Goal: Information Seeking & Learning: Find contact information

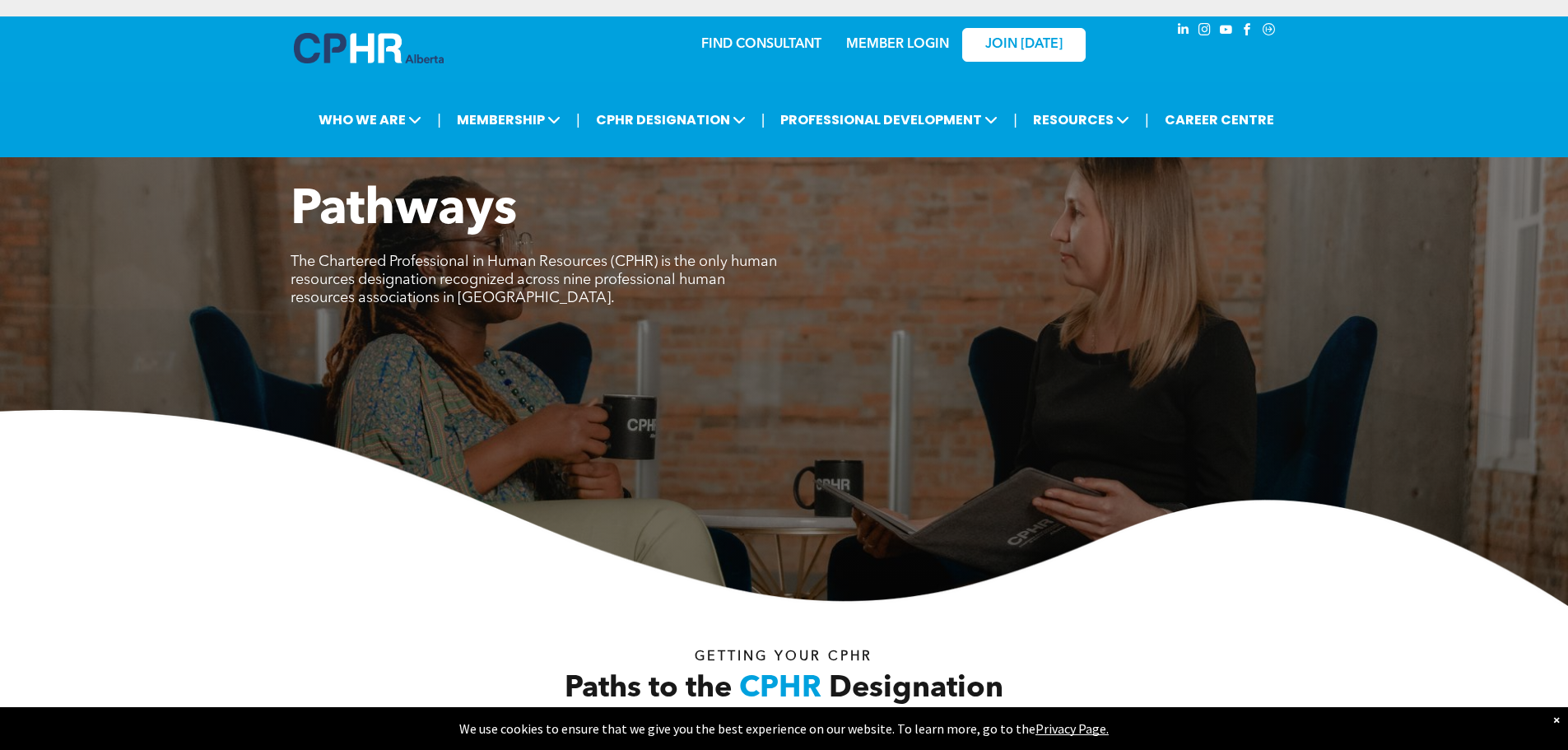
click at [726, 38] on link "FIND CONSULTANT" at bounding box center [761, 44] width 120 height 14
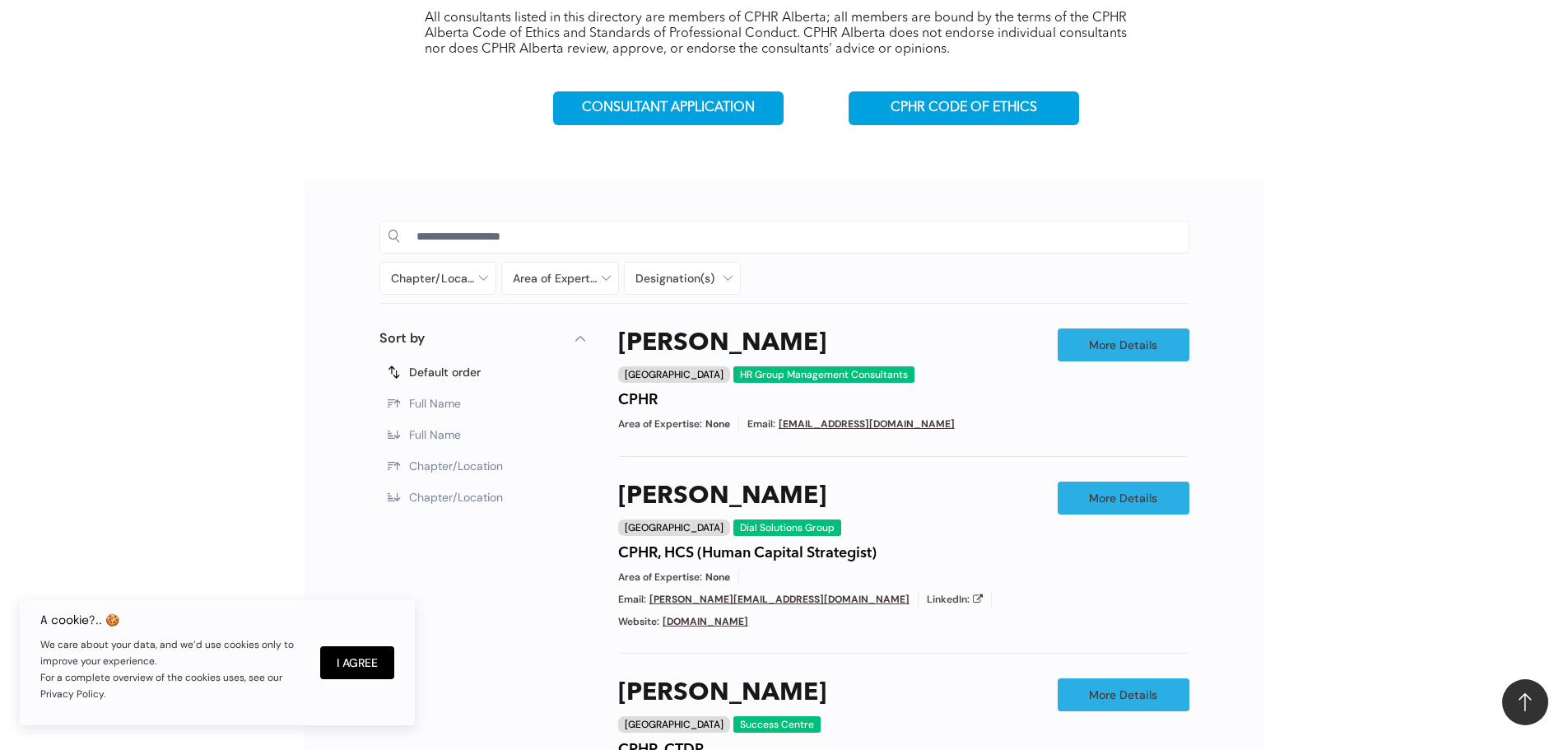
scroll to position [673, 0]
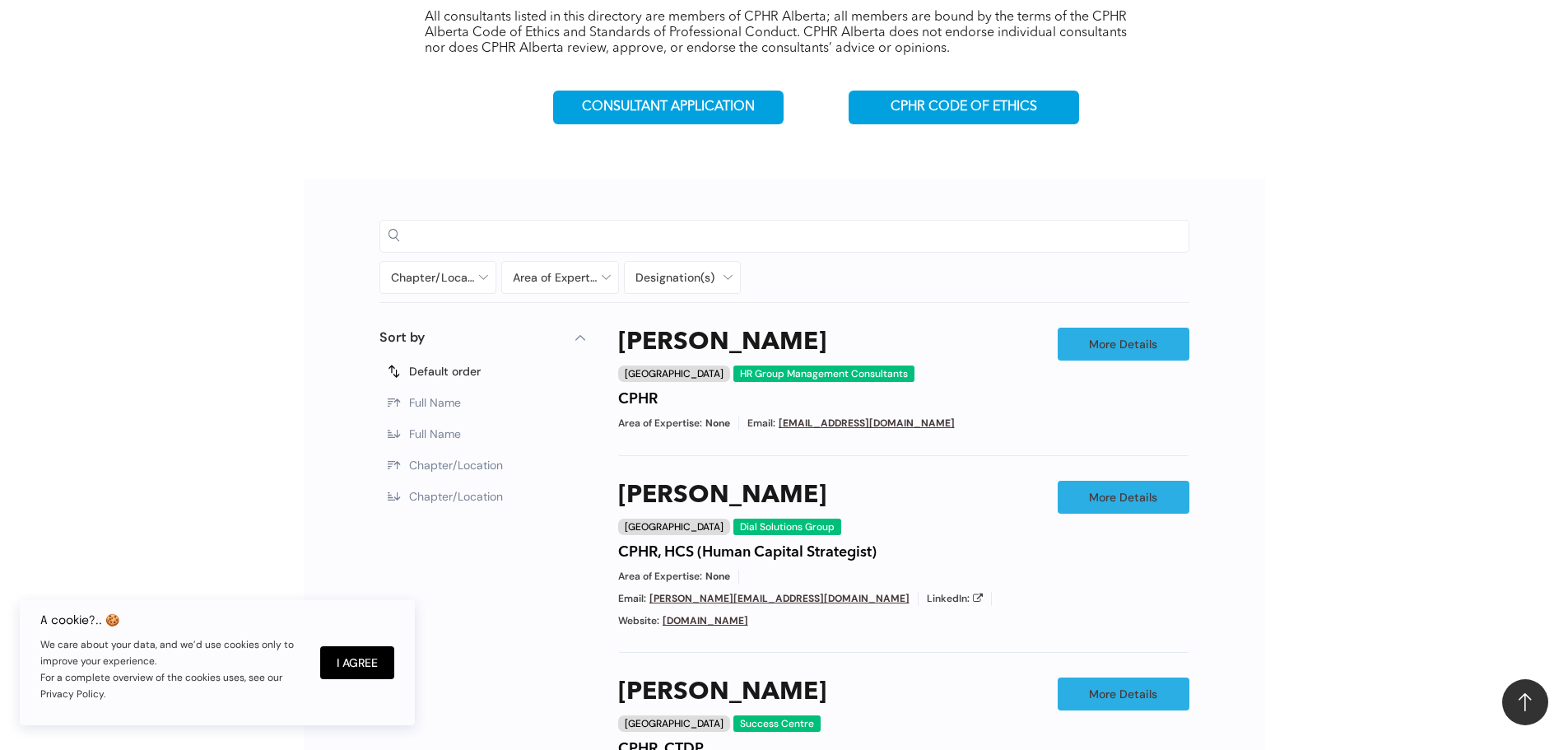
click at [651, 224] on input at bounding box center [798, 235] width 764 height 24
type input "**********"
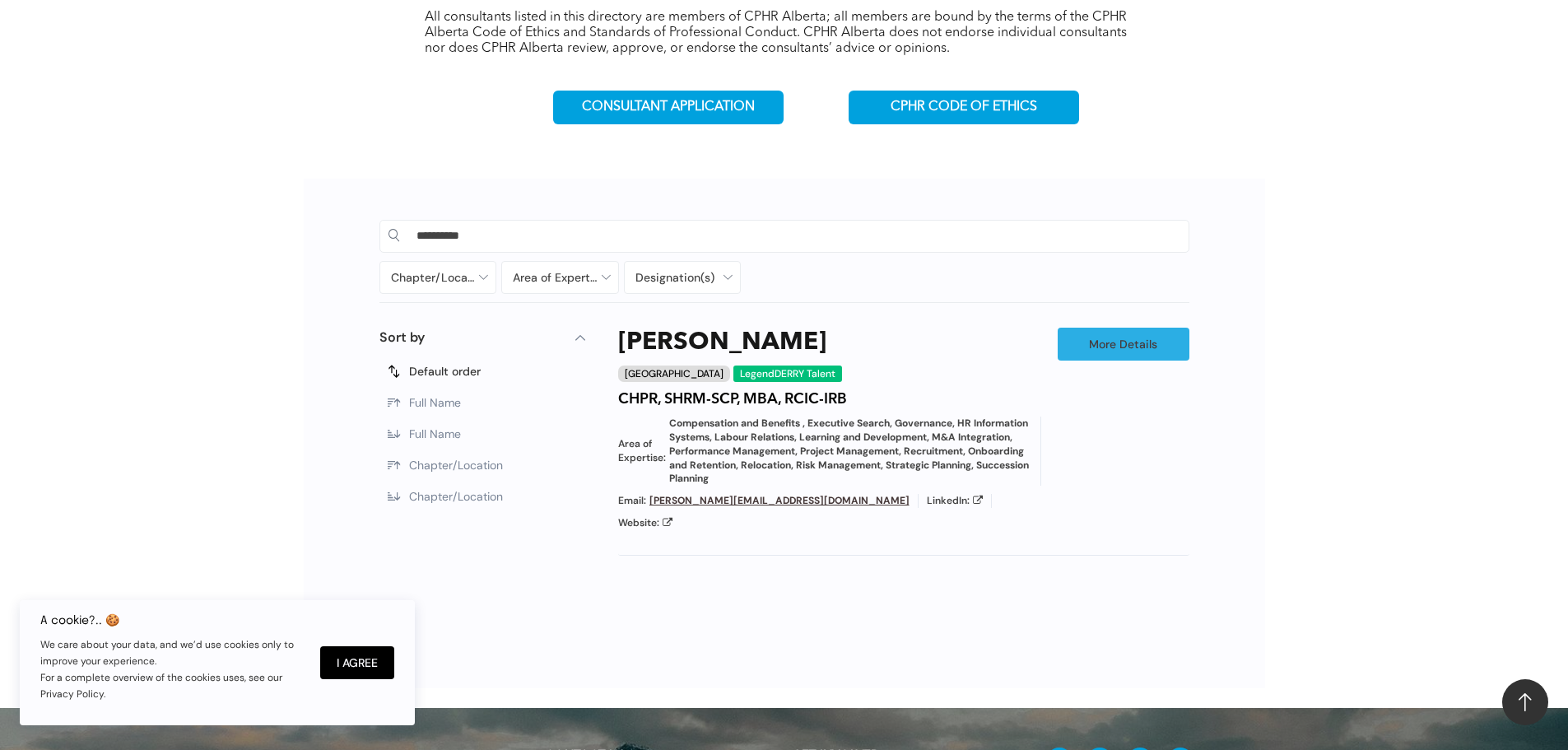
click at [751, 390] on div "Mike Derry Calgary LegendDERRY Talent CHPR, SHRM-SCP, MBA, RCIC-IRB Area of Exp…" at bounding box center [829, 429] width 423 height 203
click at [755, 390] on h4 "CHPR, SHRM-SCP, MBA, RCIC-IRB" at bounding box center [733, 399] width 229 height 18
click at [1117, 328] on link "More Details" at bounding box center [1124, 344] width 132 height 33
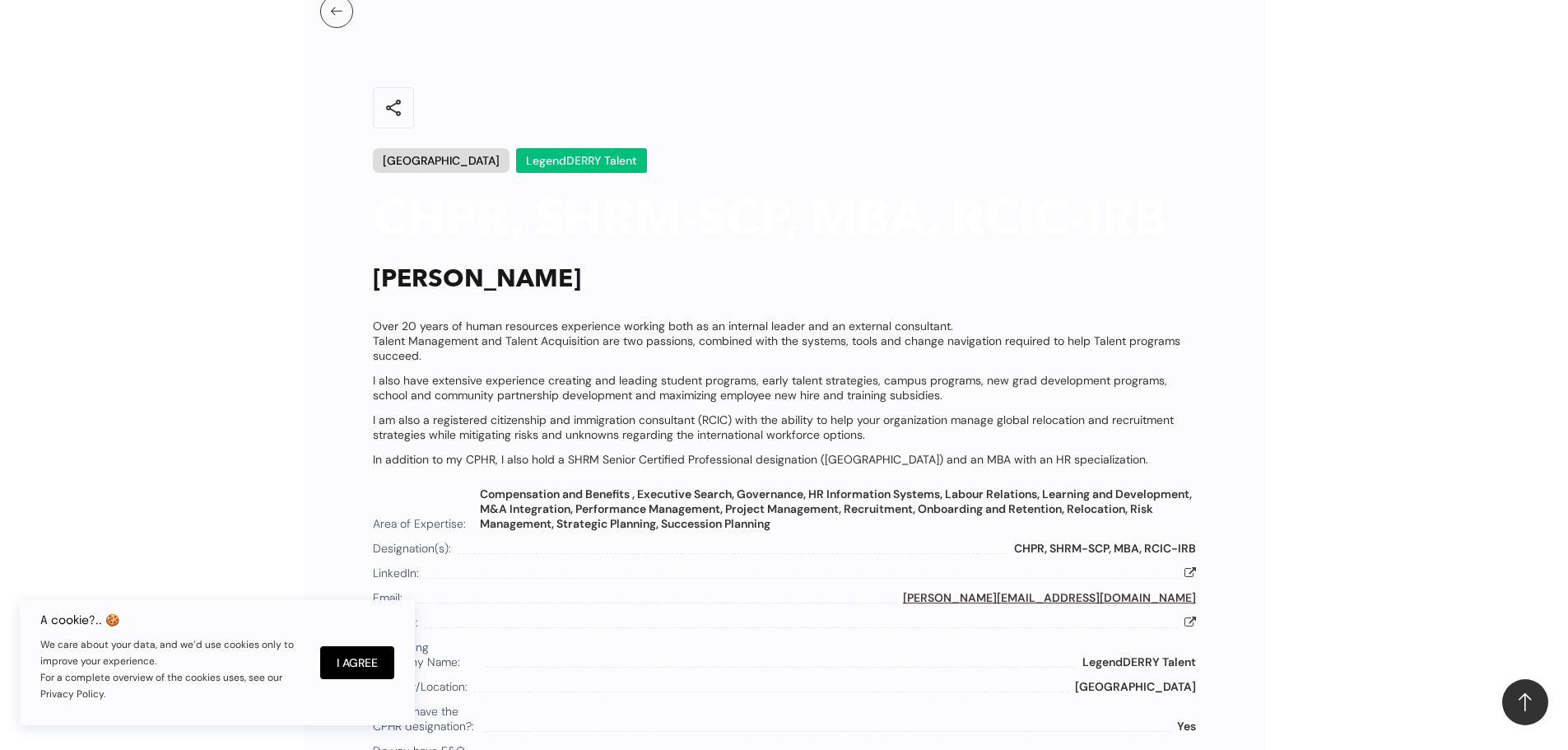
scroll to position [917, 0]
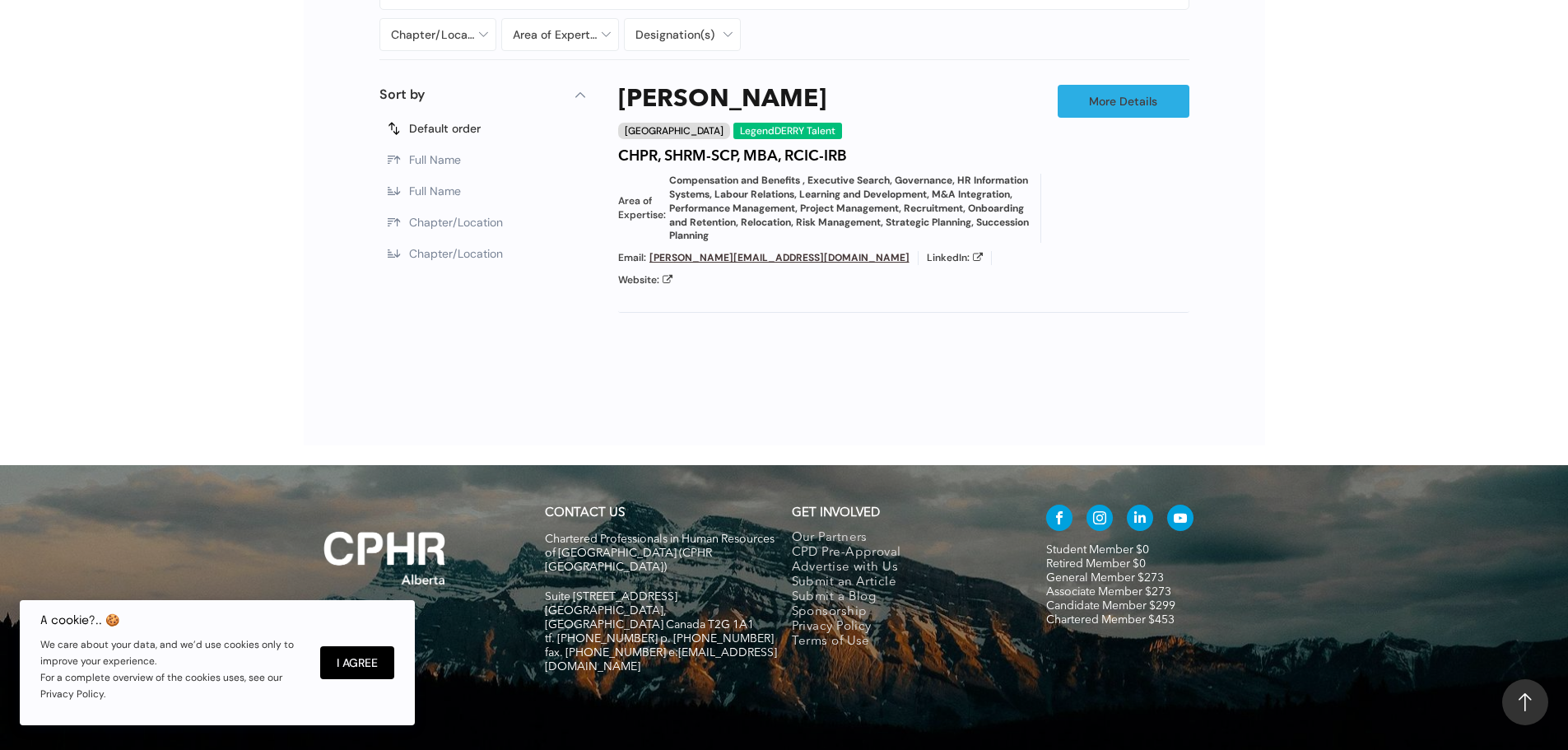
scroll to position [673, 0]
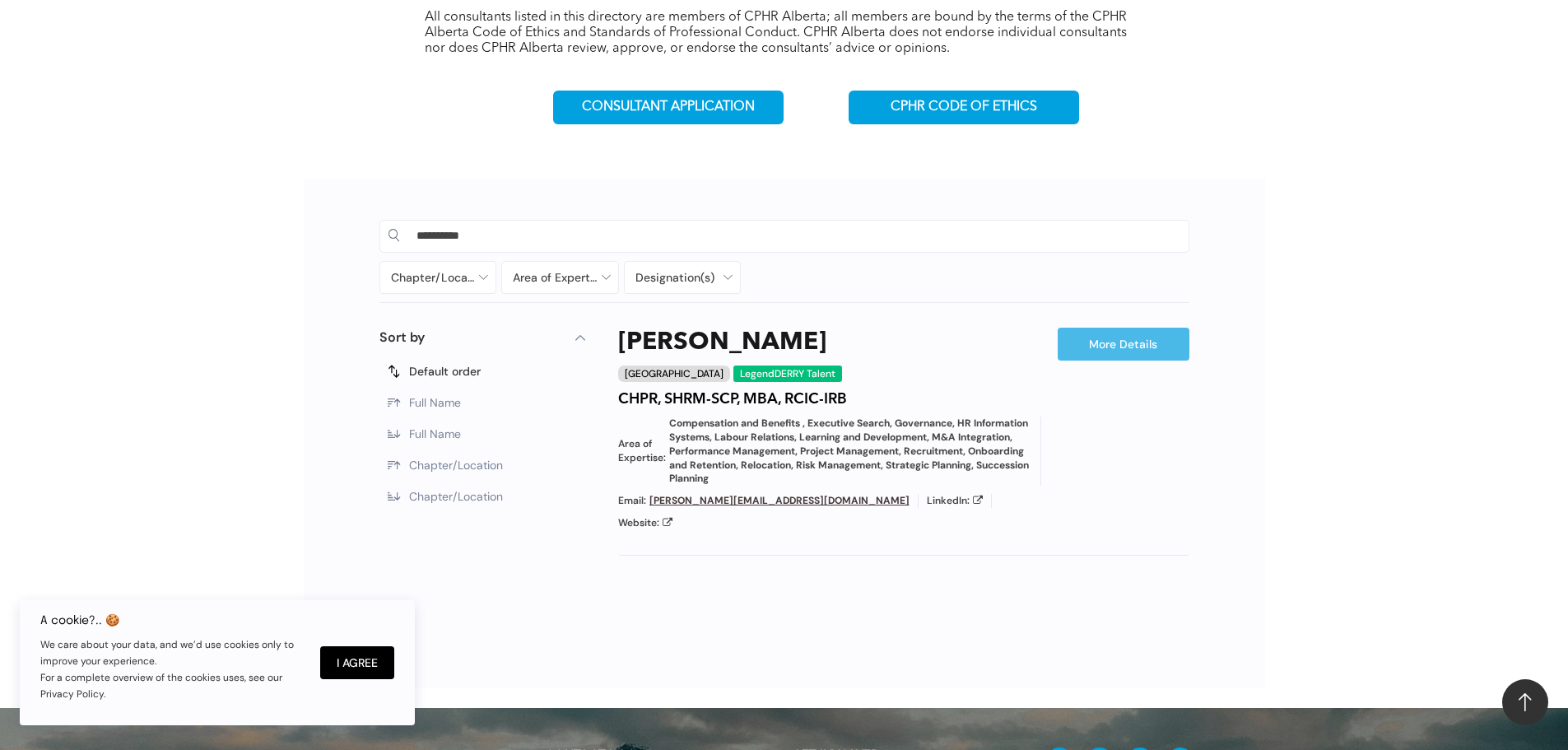
click at [1095, 328] on link "More Details" at bounding box center [1124, 344] width 132 height 33
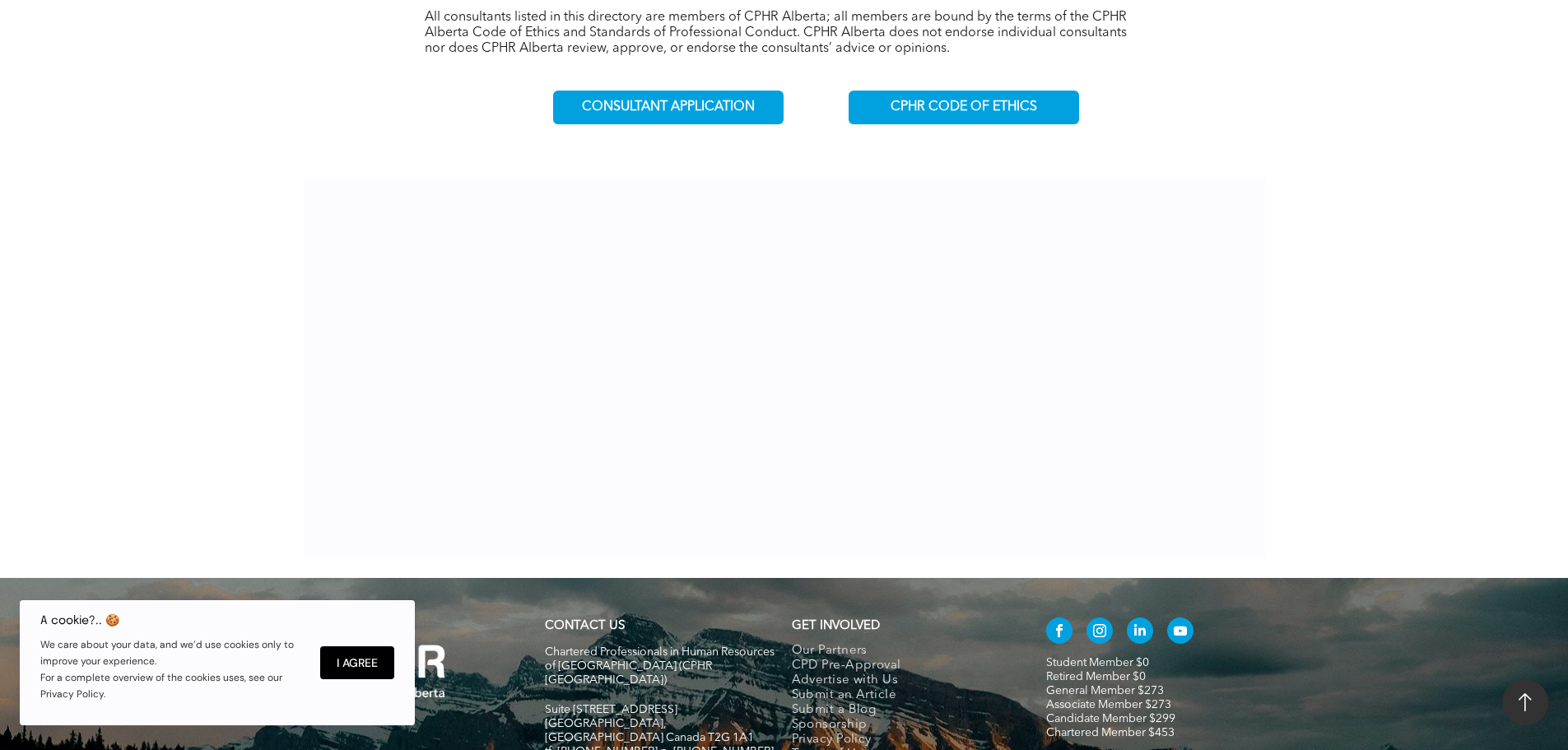
scroll to position [834, 0]
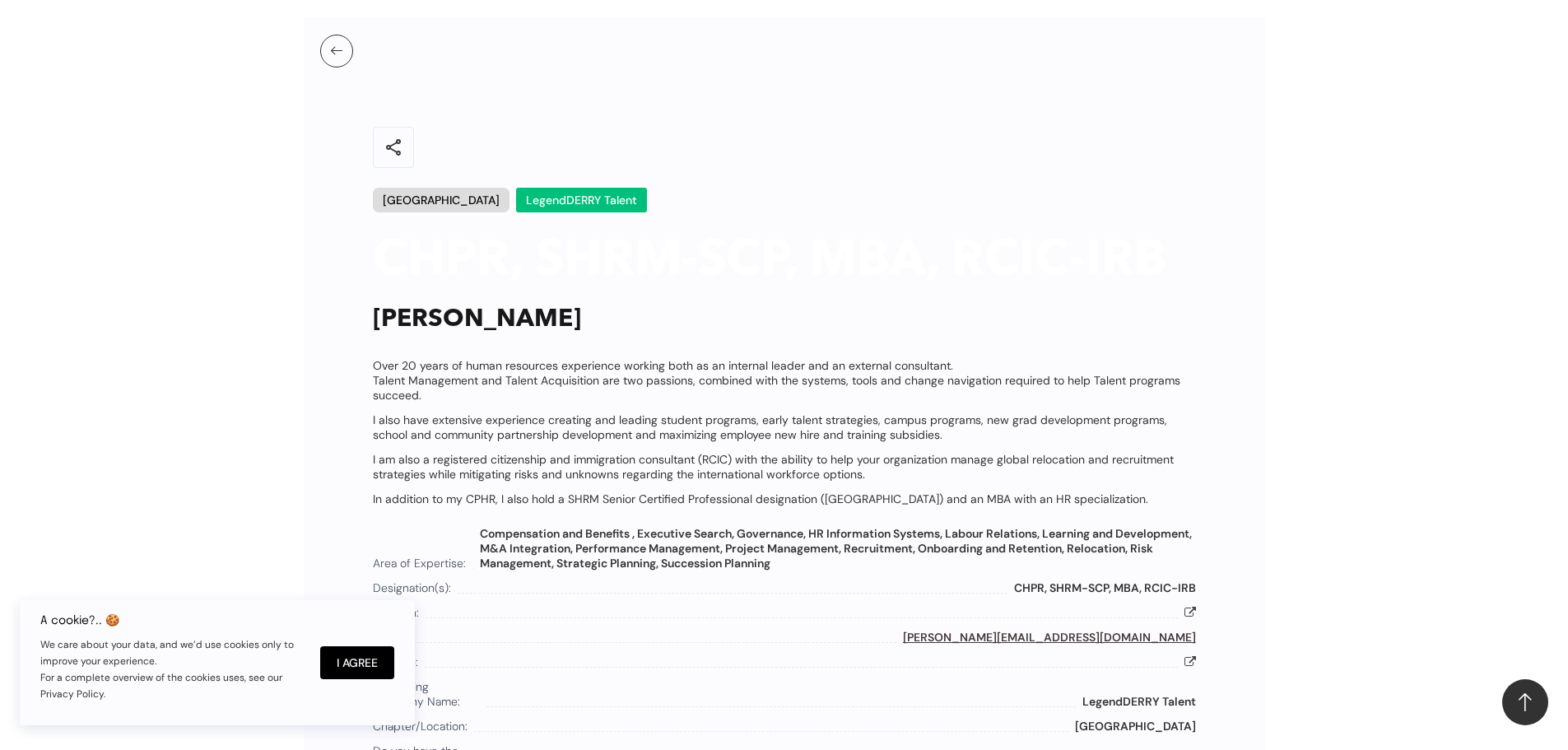
click at [516, 188] on div "LegendDERRY Talent" at bounding box center [581, 199] width 131 height 24
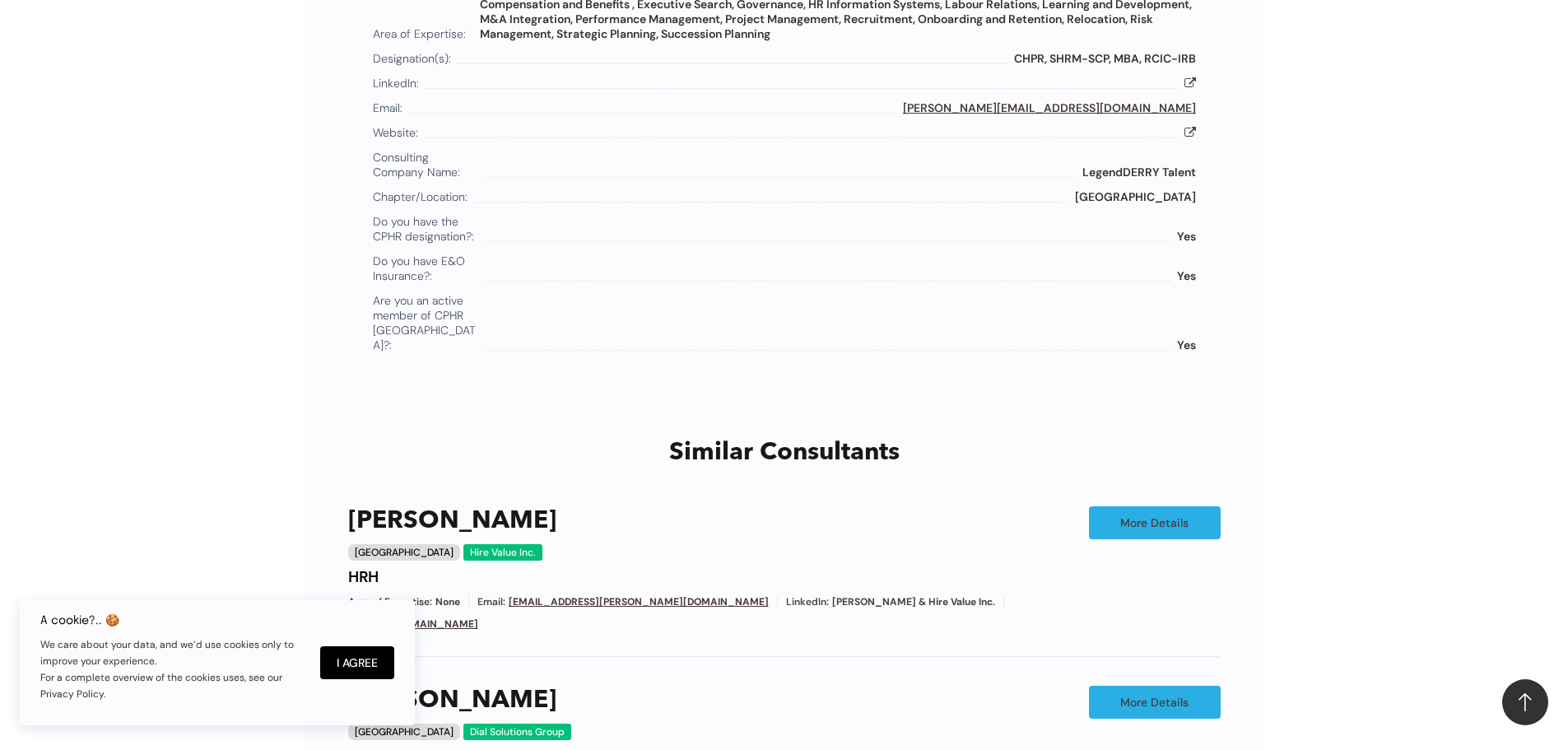
scroll to position [1328, 0]
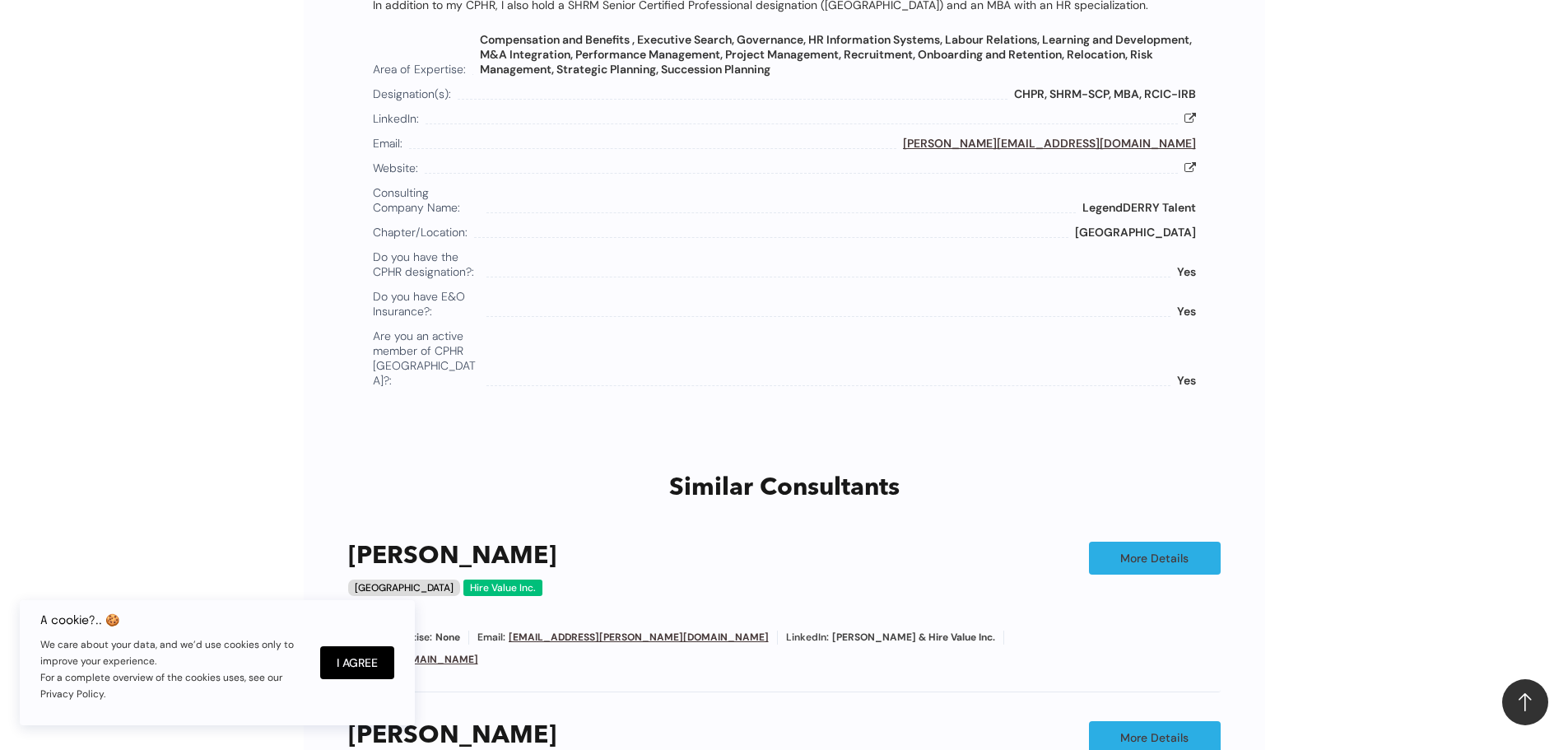
click at [431, 250] on span "Do you have the CPHR designation?:" at bounding box center [426, 264] width 107 height 30
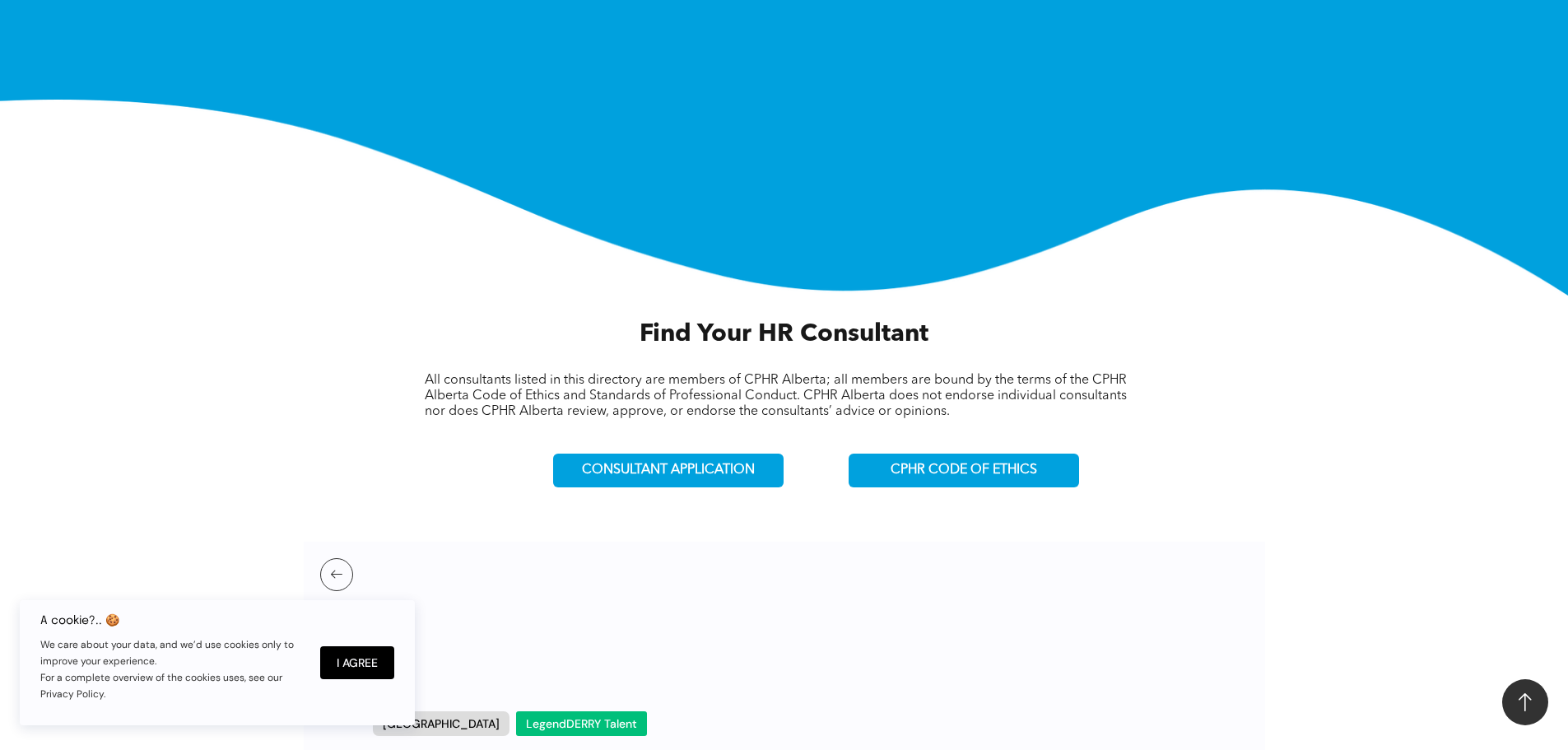
scroll to position [258, 0]
